Goal: Task Accomplishment & Management: Use online tool/utility

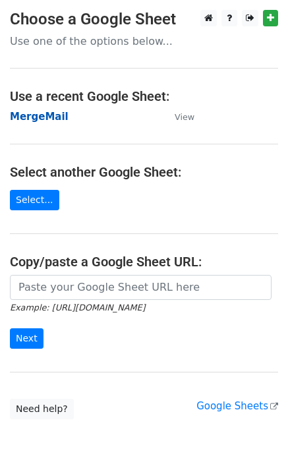
click at [43, 115] on strong "MergeMail" at bounding box center [39, 117] width 59 height 12
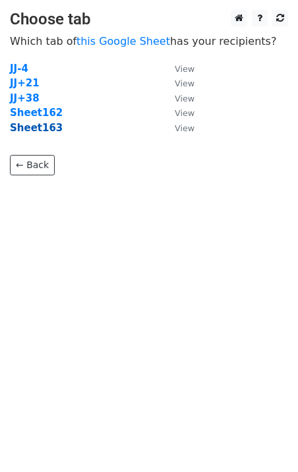
click at [42, 127] on strong "Sheet163" at bounding box center [36, 128] width 53 height 12
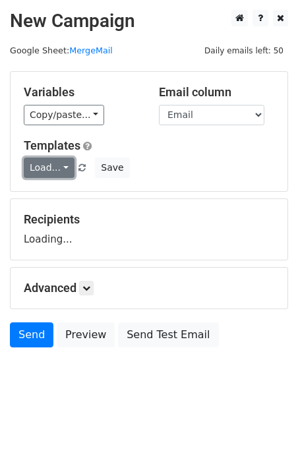
click at [44, 176] on link "Load..." at bounding box center [49, 168] width 51 height 20
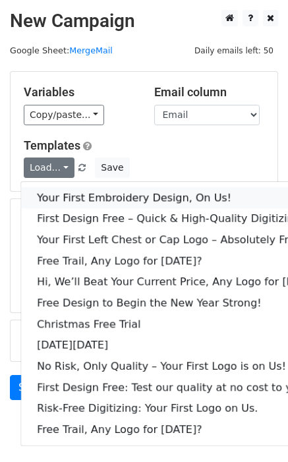
click at [86, 194] on link "Your First Embroidery Design, On Us!" at bounding box center [180, 197] width 318 height 21
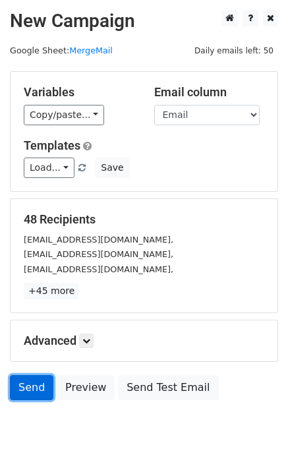
click at [28, 384] on link "Send" at bounding box center [32, 387] width 44 height 25
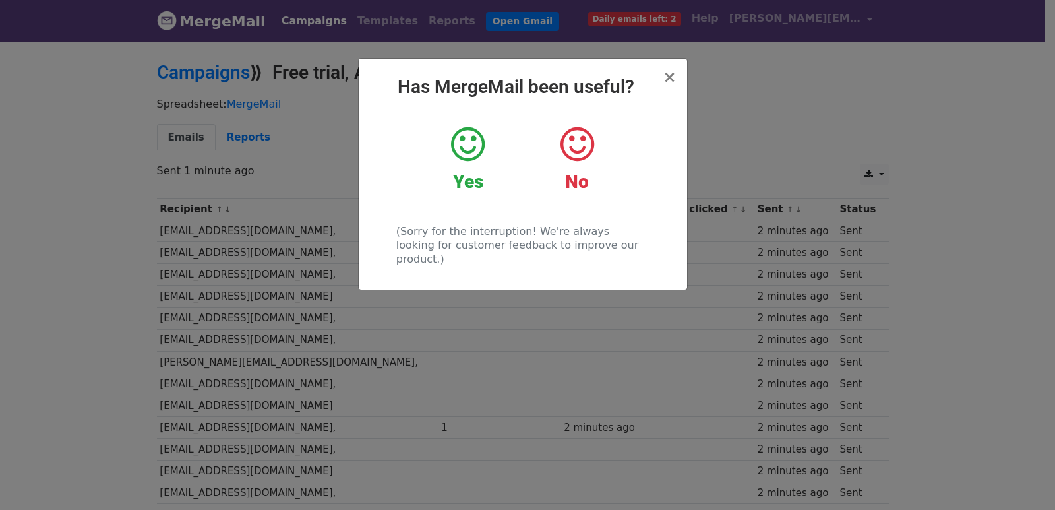
click at [319, 224] on div "× Has MergeMail been useful? Yes No (Sorry for the interruption! We're always l…" at bounding box center [527, 275] width 1055 height 470
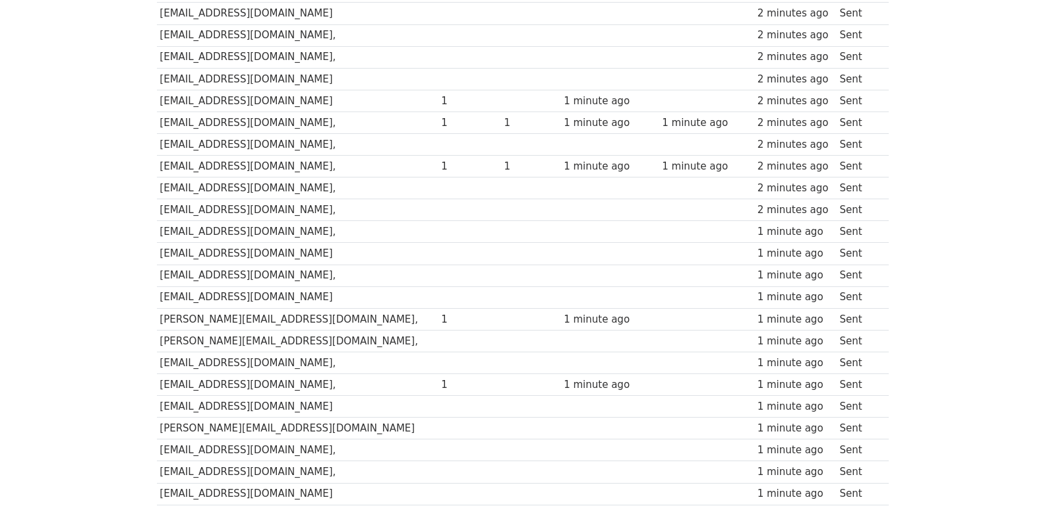
scroll to position [874, 0]
